Goal: Contribute content

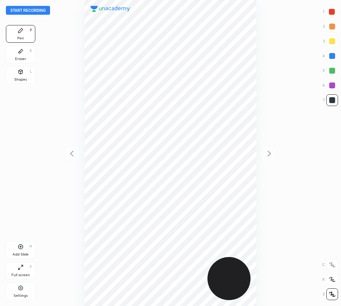
scroll to position [306, 223]
click at [25, 11] on button "Start recording" at bounding box center [28, 10] width 44 height 9
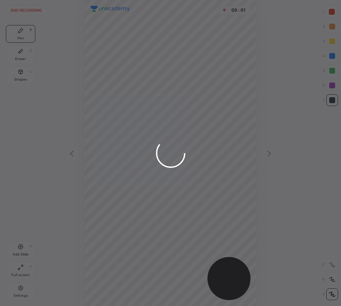
click at [330, 295] on div at bounding box center [170, 153] width 341 height 306
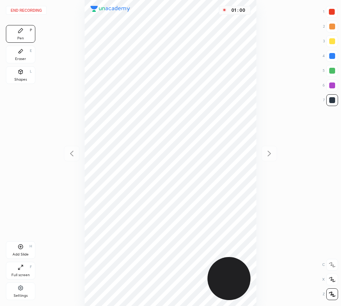
click at [12, 251] on div "Add Slide H" at bounding box center [20, 250] width 29 height 18
click at [17, 250] on div "Add Slide H" at bounding box center [20, 250] width 29 height 18
drag, startPoint x: 330, startPoint y: 11, endPoint x: 323, endPoint y: 21, distance: 12.1
click at [330, 12] on div at bounding box center [332, 12] width 6 height 6
click at [36, 11] on button "End recording" at bounding box center [26, 10] width 41 height 9
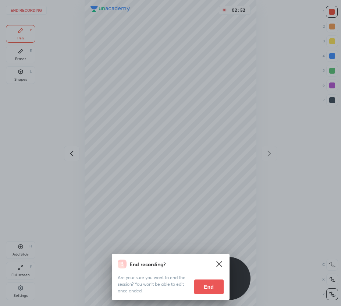
drag, startPoint x: 208, startPoint y: 286, endPoint x: 212, endPoint y: 285, distance: 3.7
click at [208, 286] on button "End" at bounding box center [208, 286] width 29 height 15
